Goal: Transaction & Acquisition: Purchase product/service

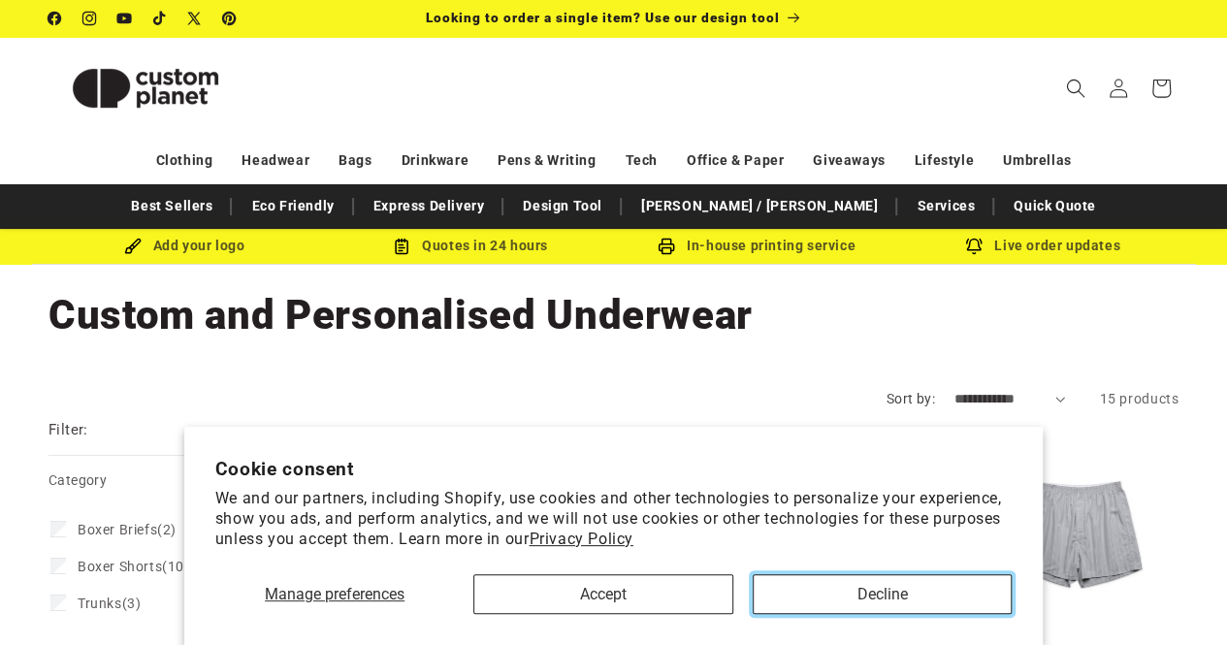
click at [823, 601] on button "Decline" at bounding box center [882, 594] width 259 height 40
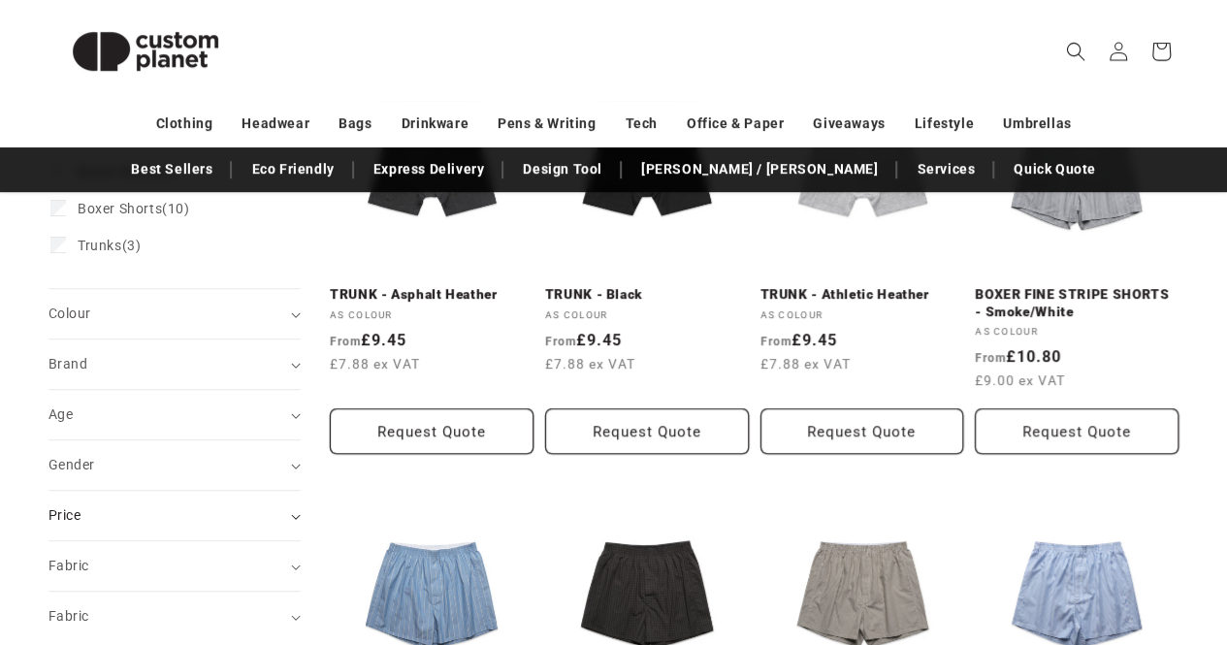
scroll to position [388, 0]
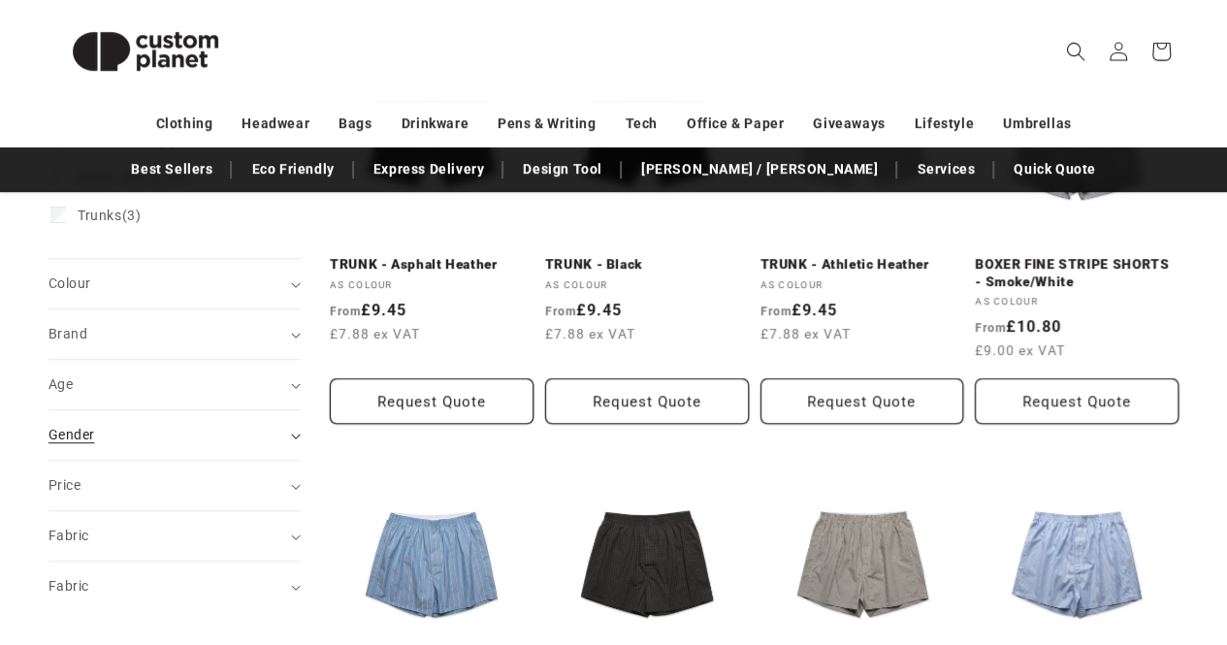
click at [250, 426] on div "Gender (0)" at bounding box center [167, 435] width 236 height 20
click at [121, 434] on div "Gender (0)" at bounding box center [167, 435] width 236 height 20
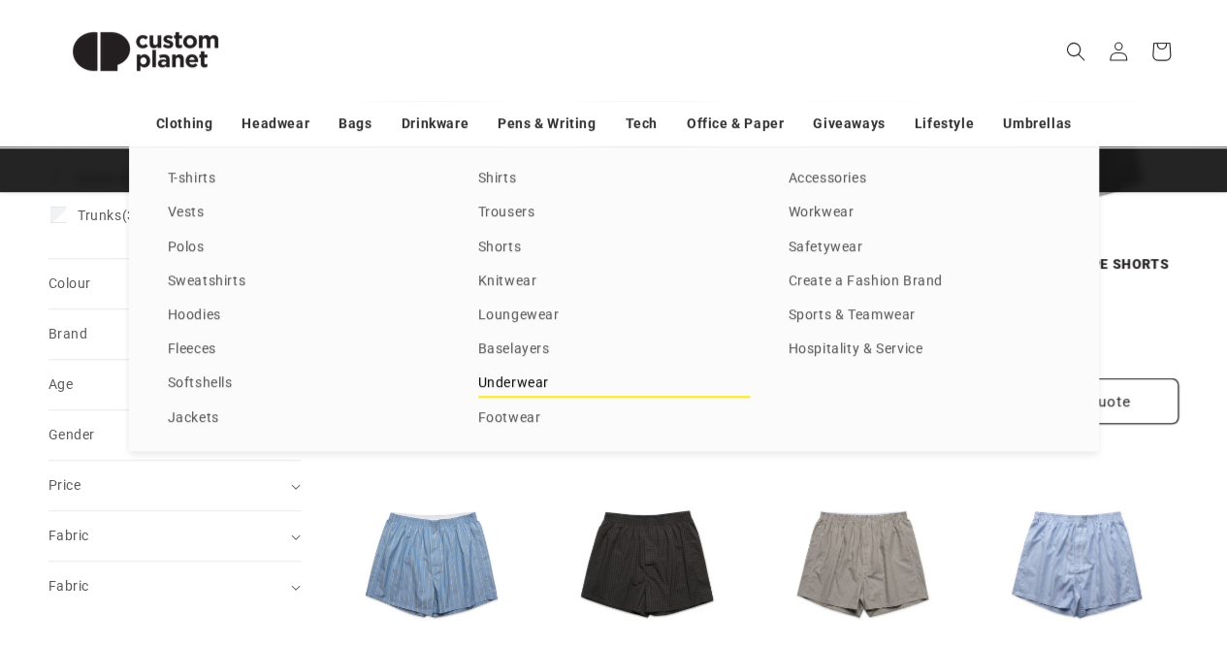
click at [516, 375] on link "Underwear" at bounding box center [614, 384] width 272 height 26
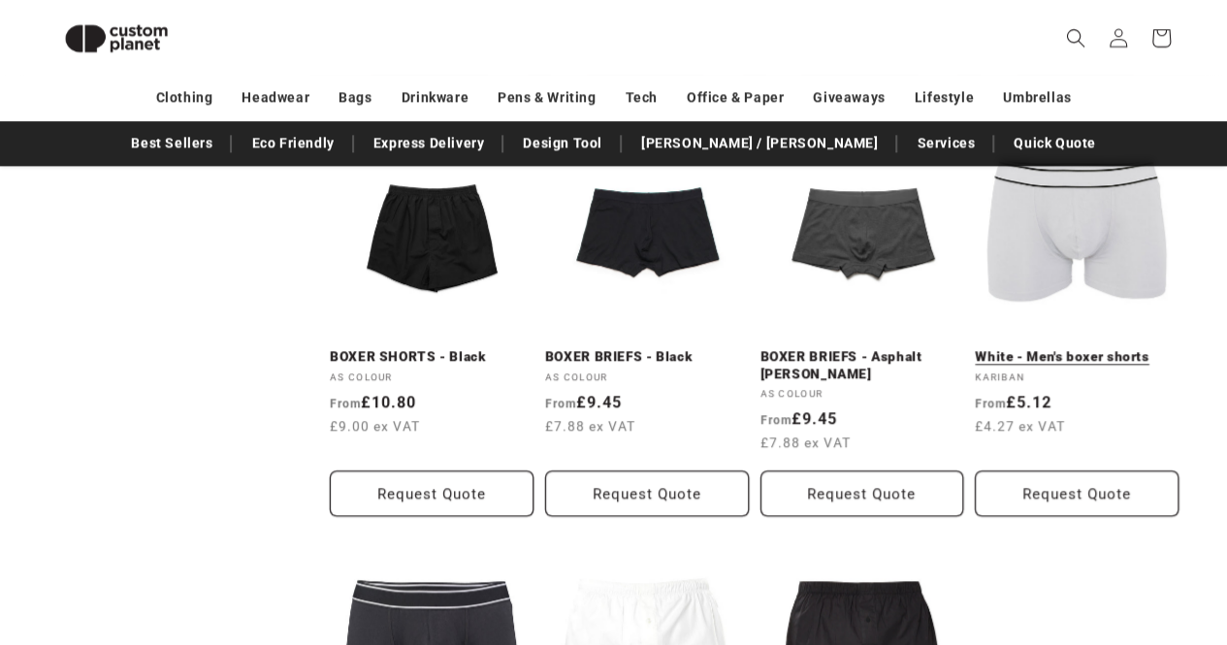
scroll to position [1138, 0]
